Goal: Task Accomplishment & Management: Manage account settings

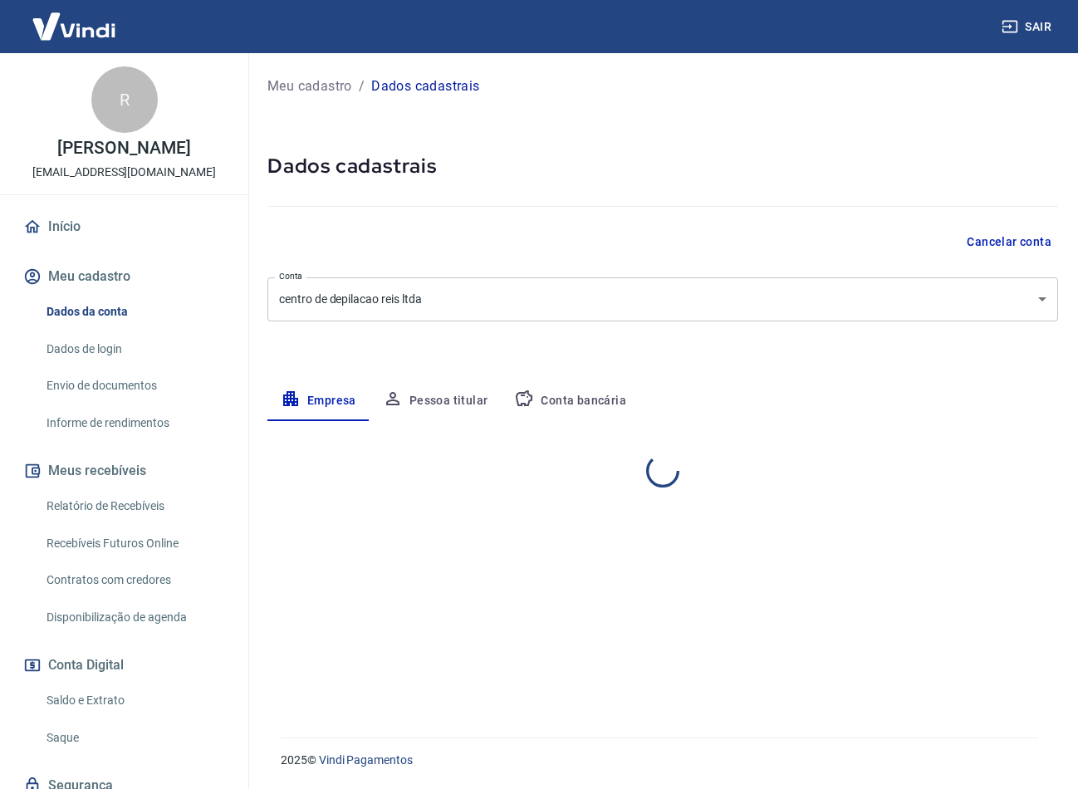
select select "MG"
select select "business"
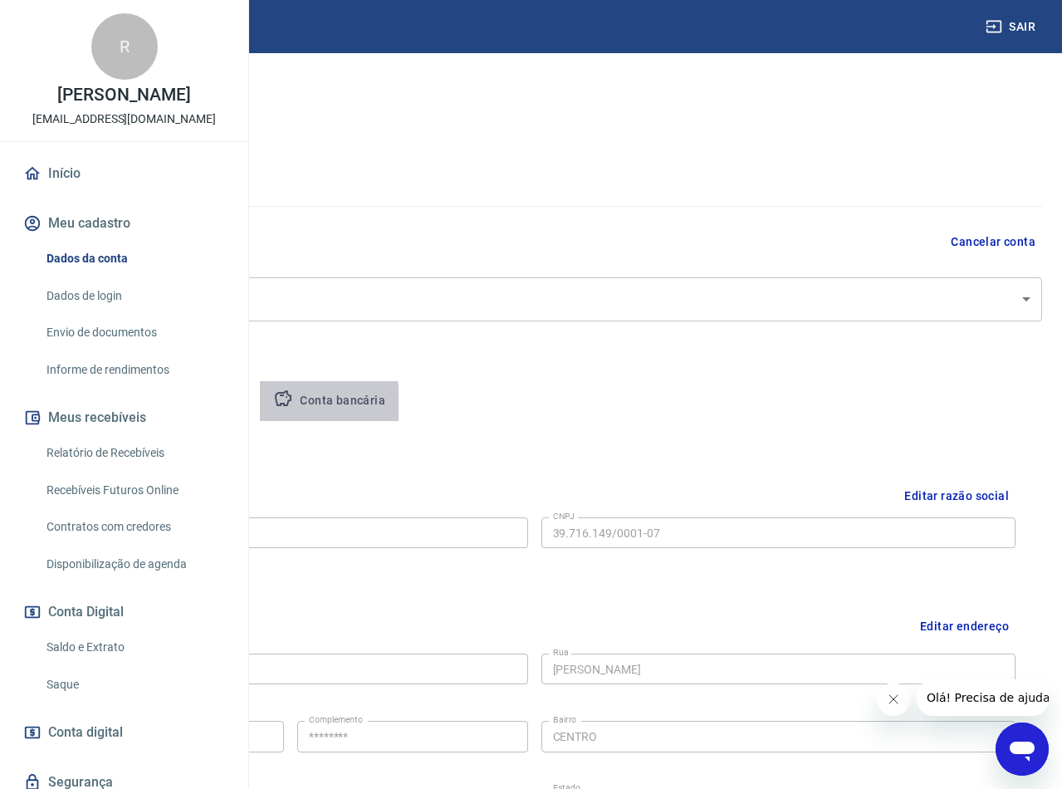
click at [293, 405] on icon "button" at bounding box center [283, 399] width 20 height 20
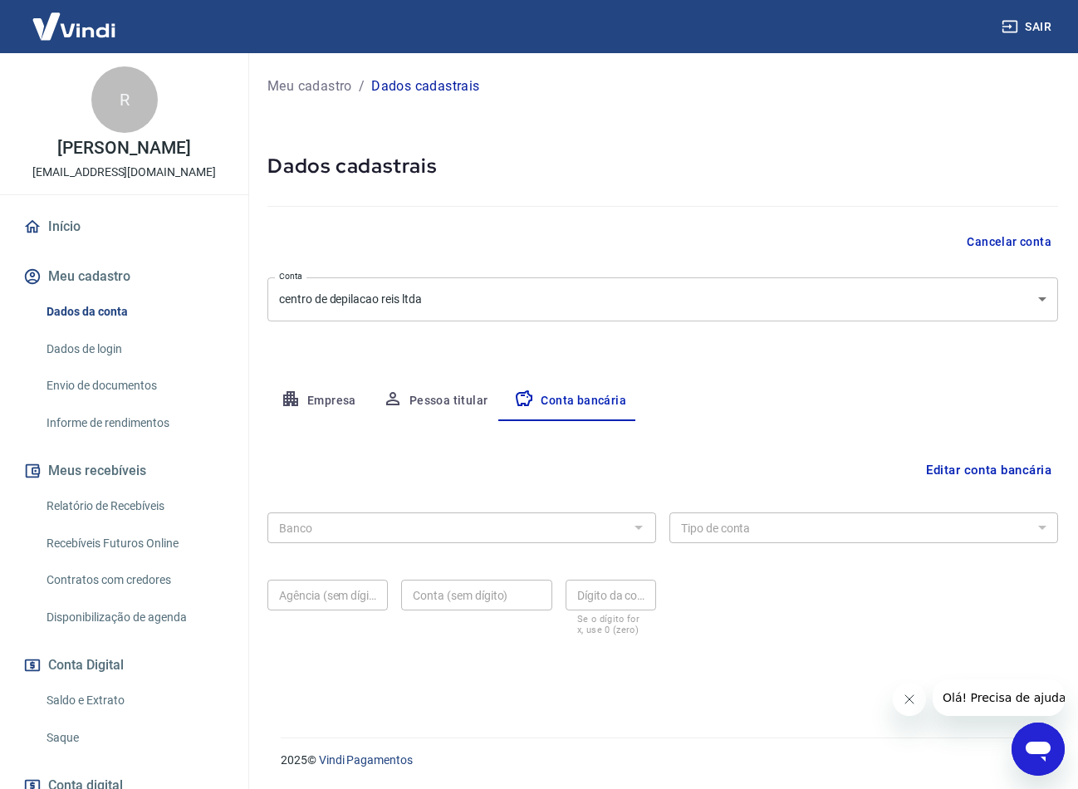
click at [358, 509] on div "Banco Banco" at bounding box center [461, 526] width 389 height 41
click at [639, 539] on div "Banco" at bounding box center [461, 528] width 389 height 31
click at [1015, 463] on button "Editar conta bancária" at bounding box center [989, 470] width 139 height 32
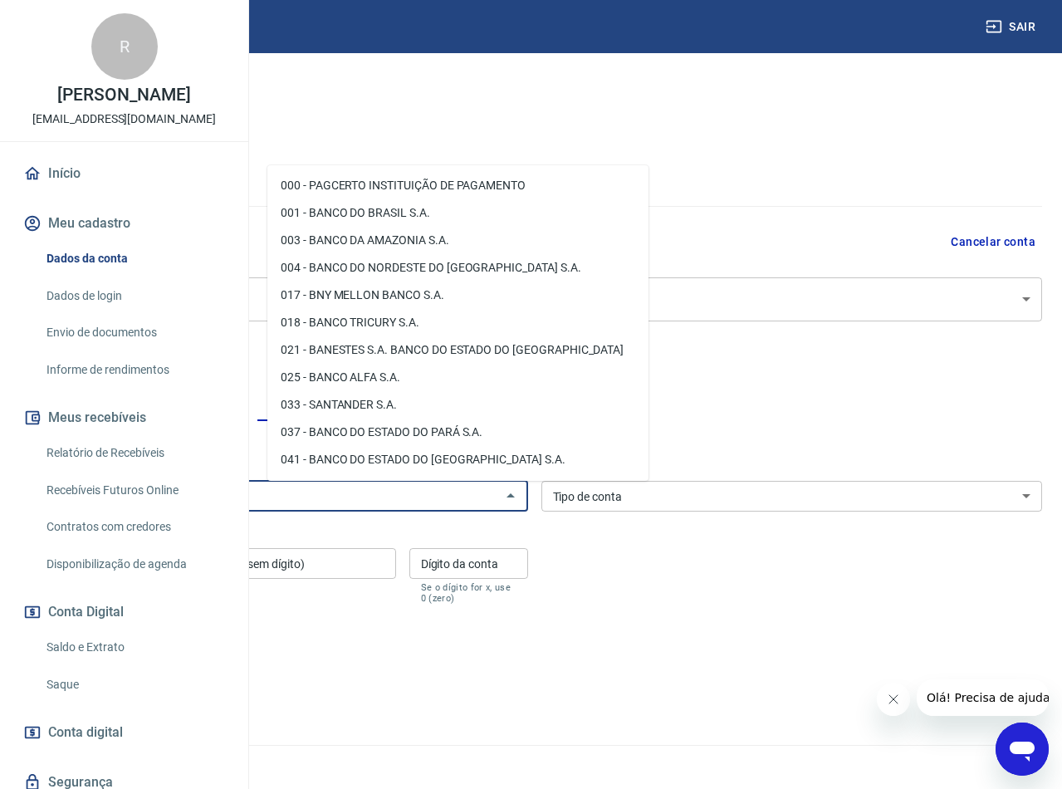
click at [464, 492] on input "Banco" at bounding box center [264, 496] width 464 height 21
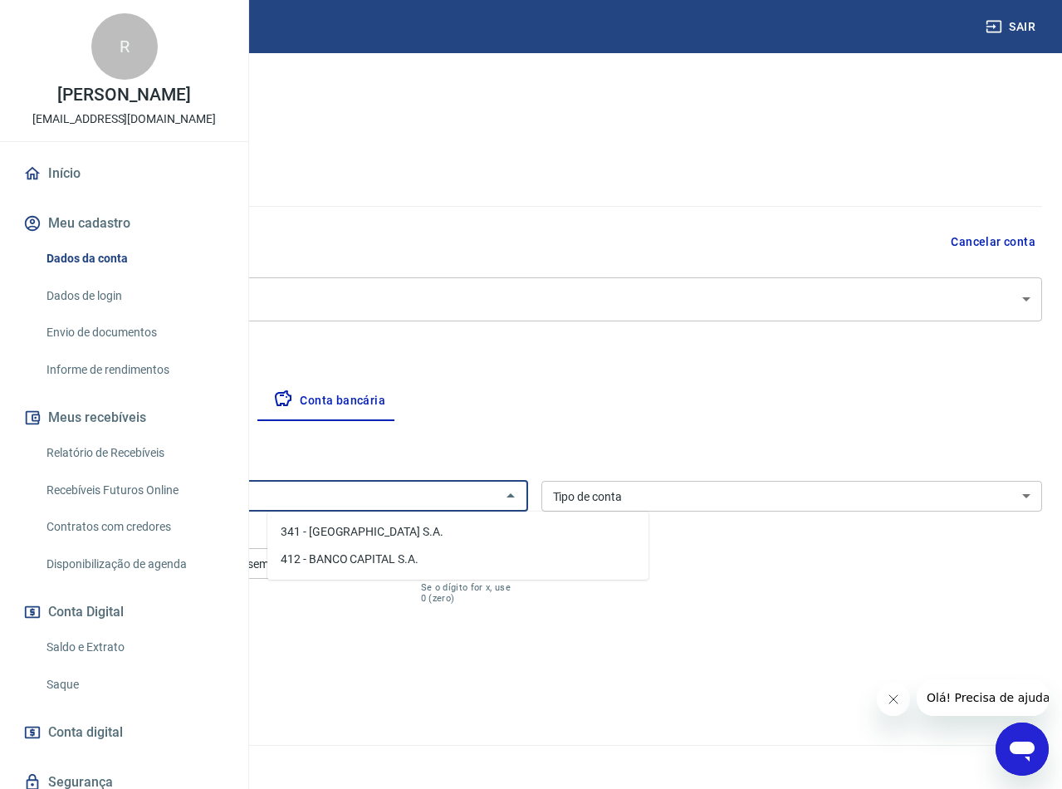
click at [444, 527] on li "341 - ITAÚ UNIBANCO S.A." at bounding box center [457, 531] width 381 height 27
type input "341 - ITAÚ UNIBANCO S.A."
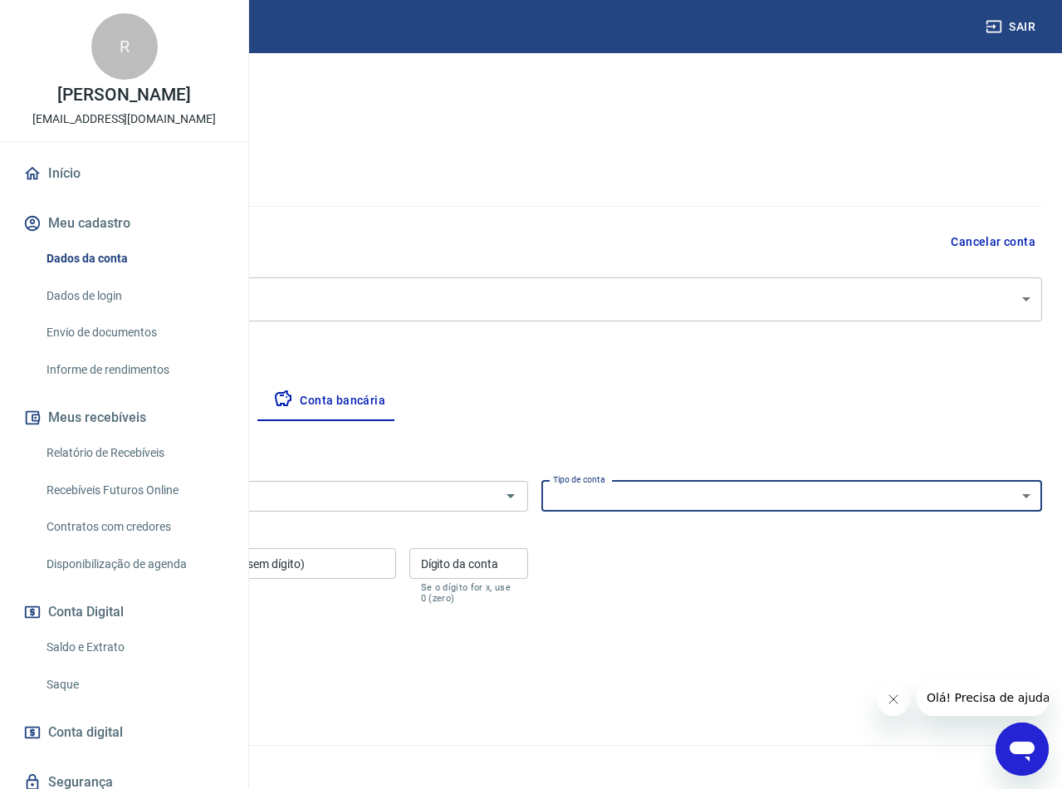
click at [774, 507] on select "Conta Corrente Conta Poupança" at bounding box center [793, 496] width 502 height 31
select select "1"
click at [661, 481] on select "Conta Corrente Conta Poupança" at bounding box center [793, 496] width 502 height 31
click at [185, 568] on input "Agência (sem dígito)" at bounding box center [106, 563] width 159 height 31
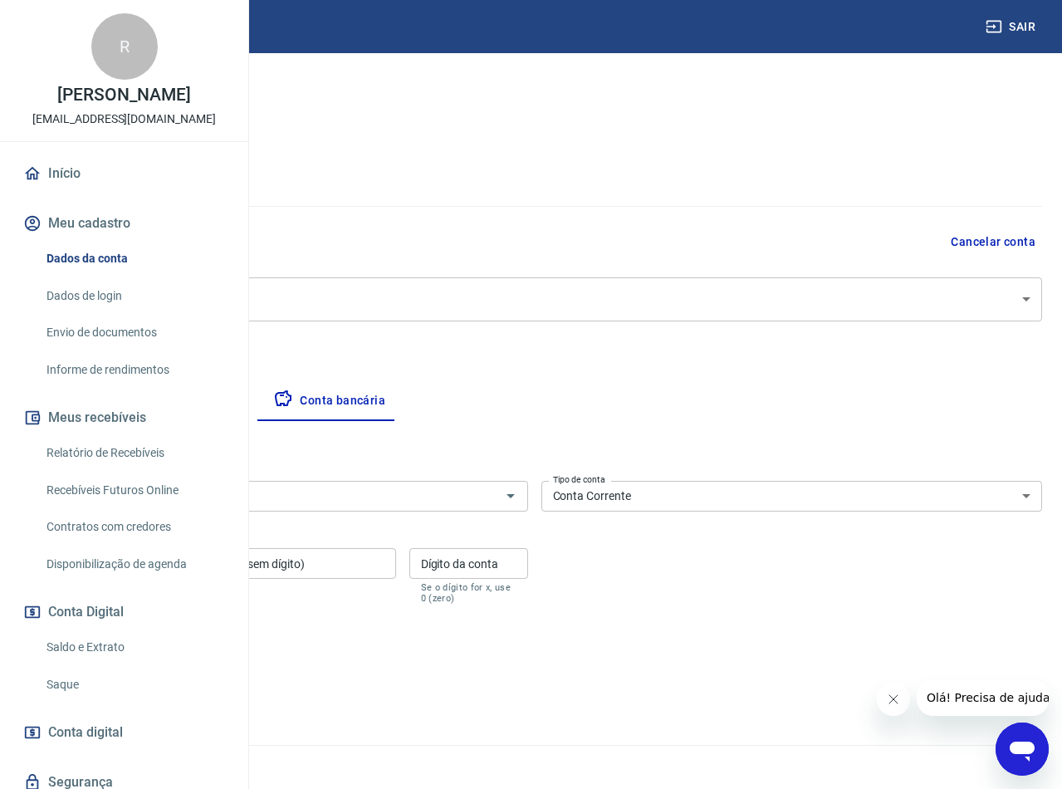
type input "1429"
click at [396, 562] on input "Conta (sem dígito)" at bounding box center [298, 563] width 198 height 31
type input "99787"
click at [528, 556] on input "Dígito da conta" at bounding box center [469, 563] width 119 height 31
type input "5"
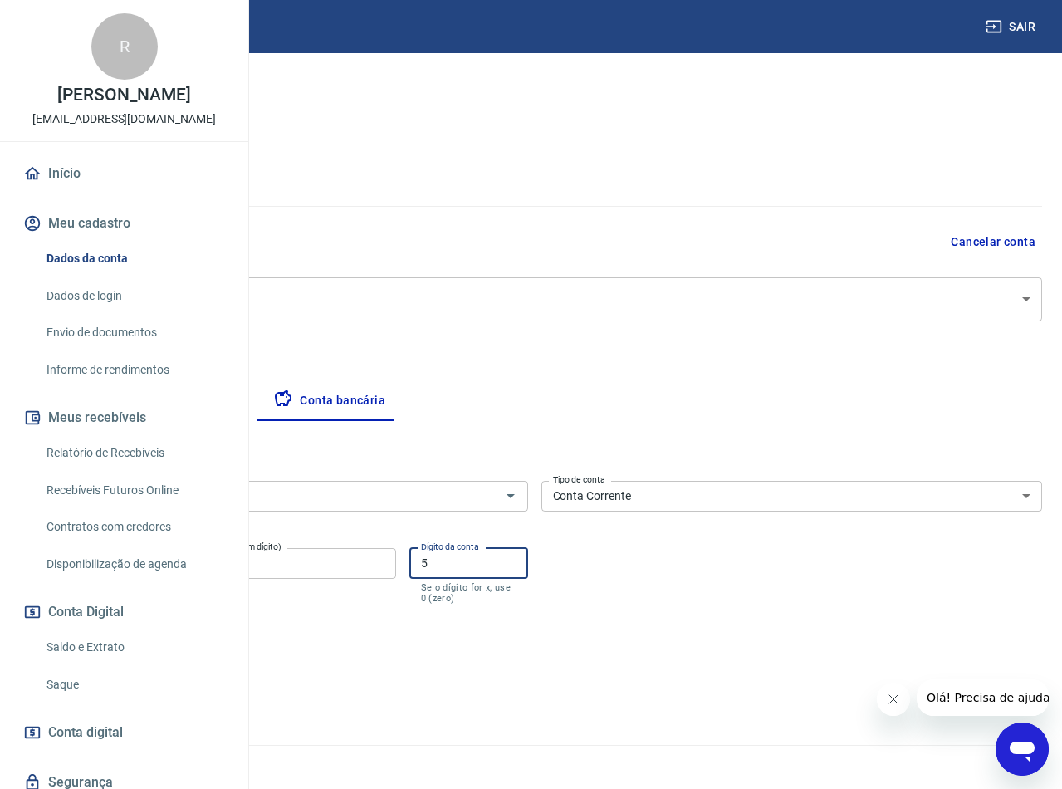
click at [488, 634] on div "Salvar Cancelar" at bounding box center [535, 669] width 1016 height 71
click at [90, 666] on button "Salvar" at bounding box center [58, 670] width 63 height 32
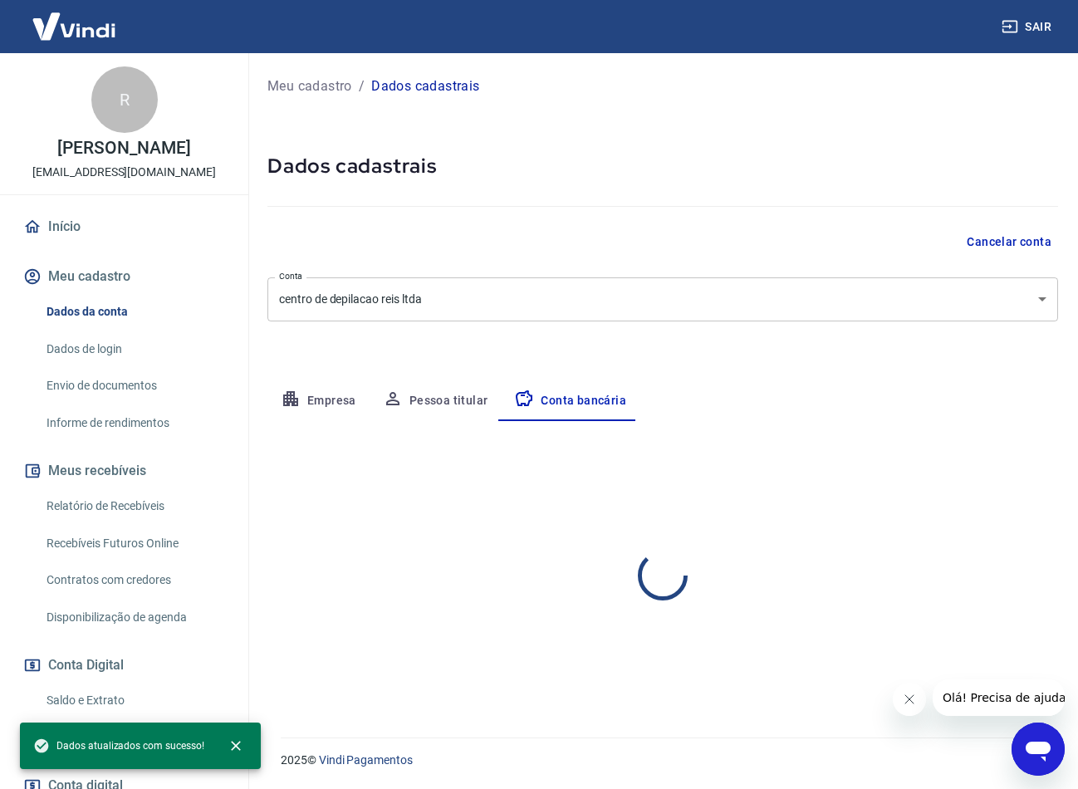
select select "1"
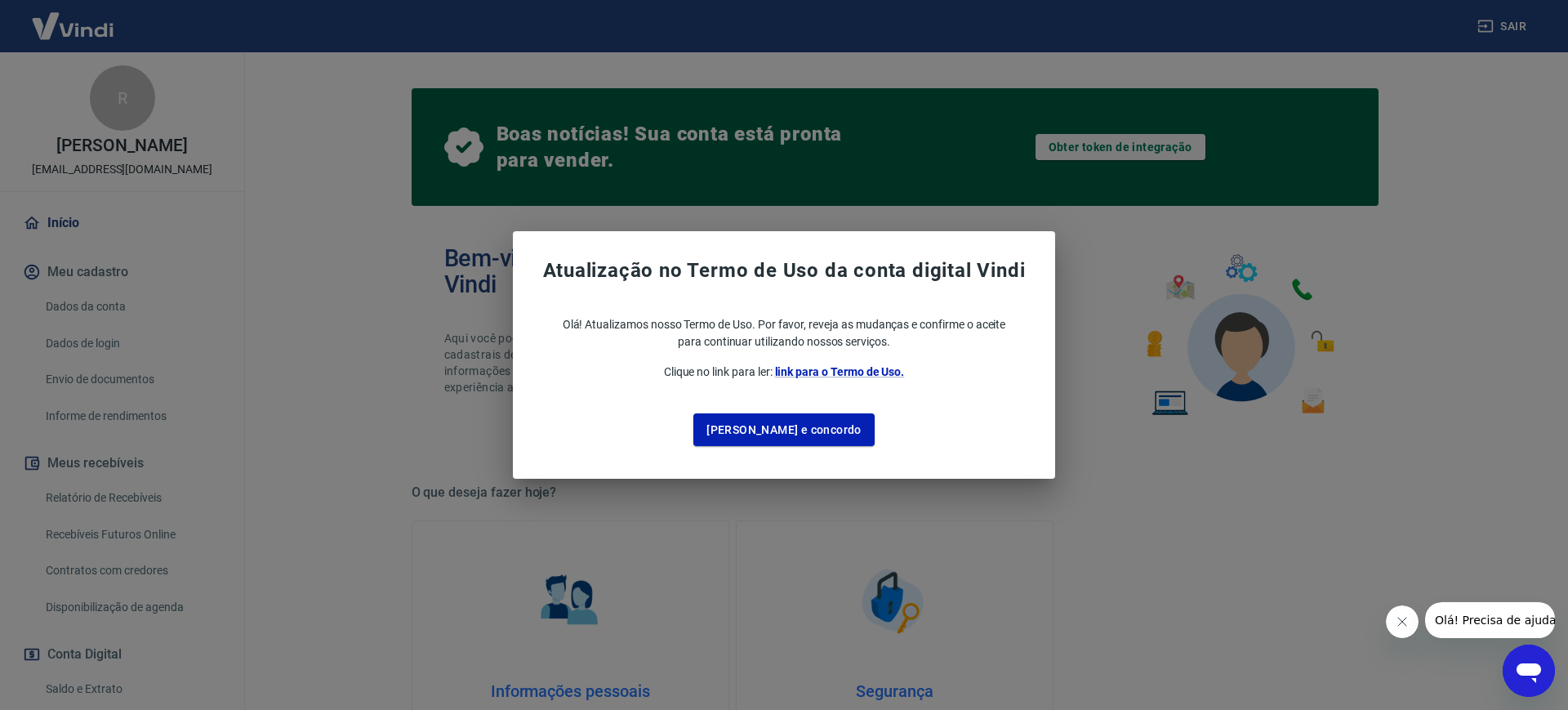
click at [935, 394] on div "Atualização no Termo de Uso da conta digital Vindi Olá! Atualizamos nosso Termo…" at bounding box center [784, 361] width 543 height 235
click at [1165, 244] on div "Atualização no Termo de Uso da conta digital Vindi Olá! Atualizamos nosso Termo…" at bounding box center [784, 355] width 1568 height 710
click at [830, 367] on span "link para o Termo de Uso." at bounding box center [840, 371] width 130 height 13
click at [1045, 555] on div "Atualização no Termo de Uso da conta digital Vindi Olá! Atualizamos nosso Termo…" at bounding box center [784, 355] width 1568 height 710
click at [0, 351] on div "Atualização no Termo de Uso da conta digital Vindi Olá! Atualizamos nosso Termo…" at bounding box center [784, 355] width 1568 height 710
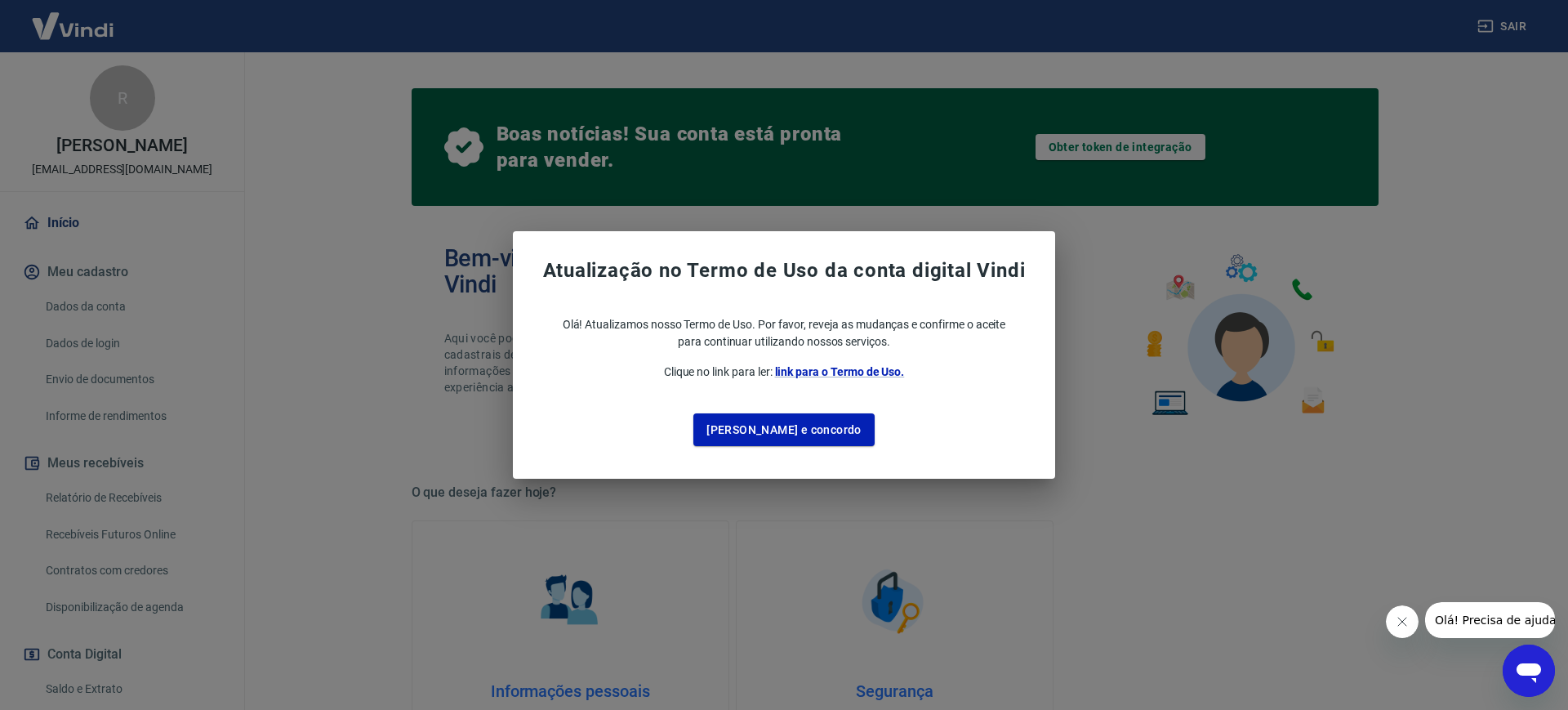
click at [99, 319] on div "Atualização no Termo de Uso da conta digital Vindi Olá! Atualizamos nosso Termo…" at bounding box center [784, 355] width 1568 height 710
click at [331, 332] on div "Atualização no Termo de Uso da conta digital Vindi Olá! Atualizamos nosso Termo…" at bounding box center [784, 355] width 1568 height 710
